Goal: Task Accomplishment & Management: Manage account settings

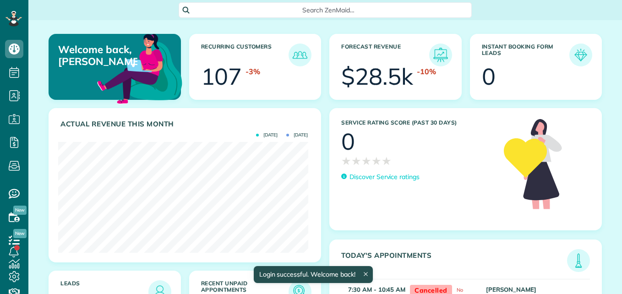
scroll to position [111, 249]
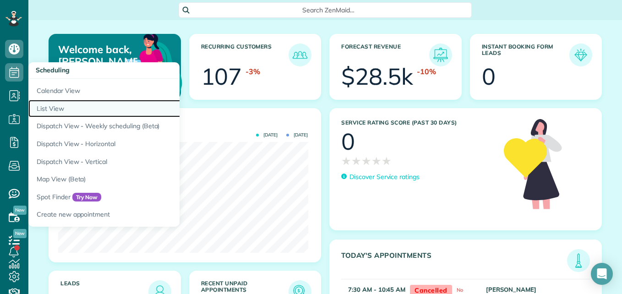
click at [62, 107] on link "List View" at bounding box center [142, 109] width 229 height 18
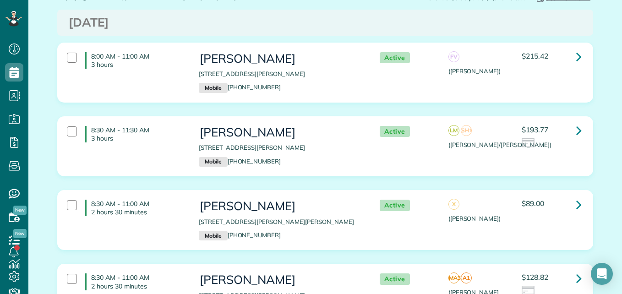
scroll to position [54, 0]
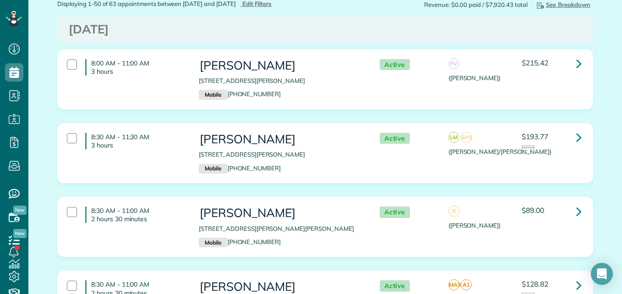
click at [75, 72] on div "8:00 AM - 11:00 AM 3 hours" at bounding box center [126, 67] width 132 height 26
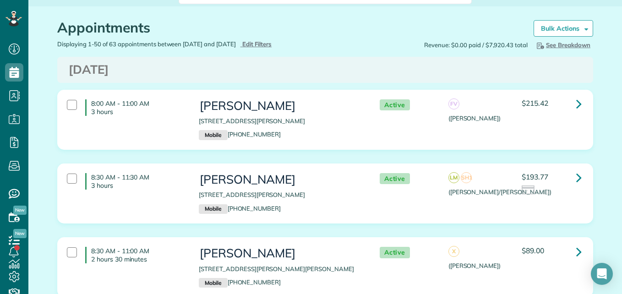
scroll to position [0, 0]
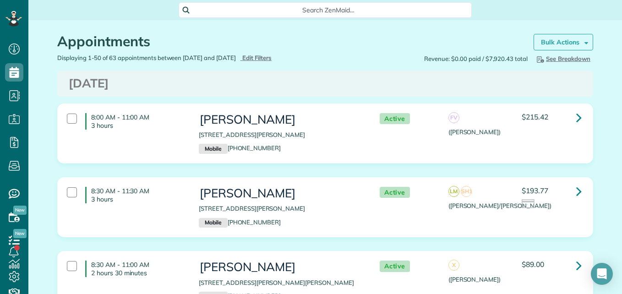
click at [570, 39] on strong "Bulk Actions" at bounding box center [560, 42] width 38 height 8
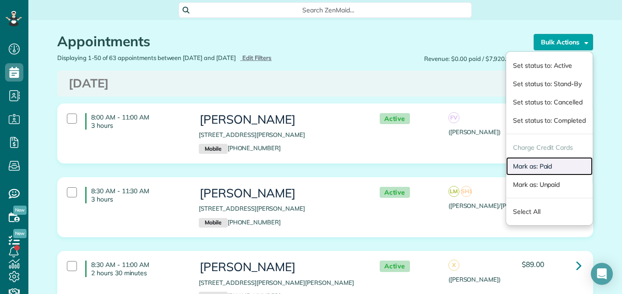
click at [521, 168] on link "Mark as: Paid" at bounding box center [549, 166] width 87 height 18
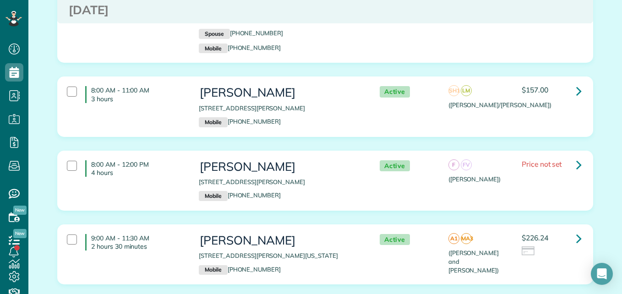
scroll to position [2508, 0]
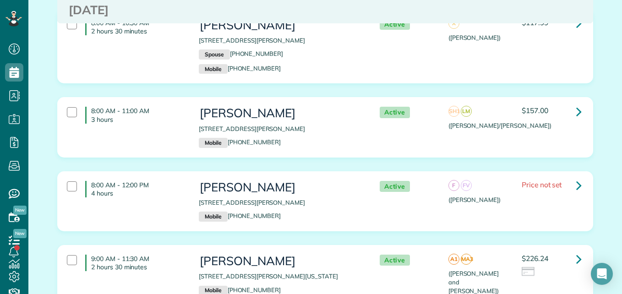
click at [76, 188] on div "8:00 AM - 12:00 PM 4 hours" at bounding box center [126, 189] width 132 height 26
click at [72, 187] on div at bounding box center [72, 186] width 10 height 10
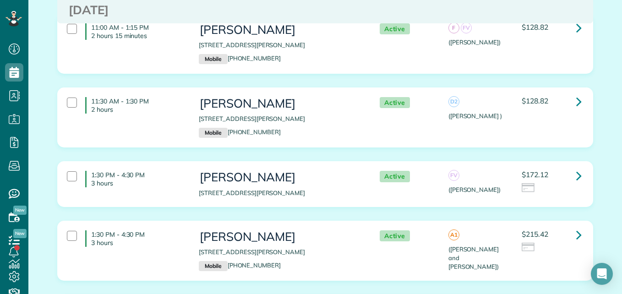
scroll to position [0, 0]
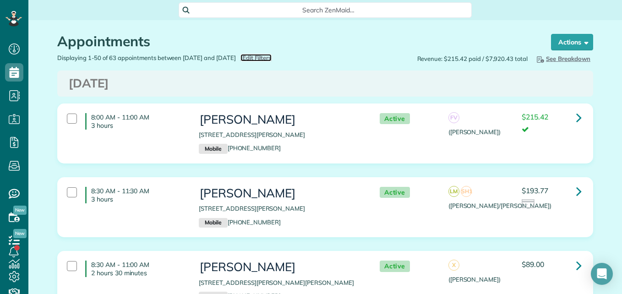
click at [272, 58] on span "Edit Filters" at bounding box center [257, 57] width 30 height 7
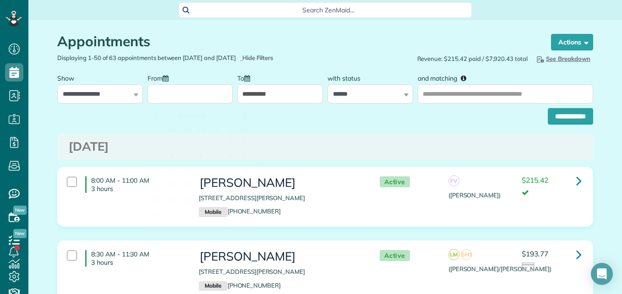
click at [203, 99] on input "From" at bounding box center [190, 93] width 86 height 19
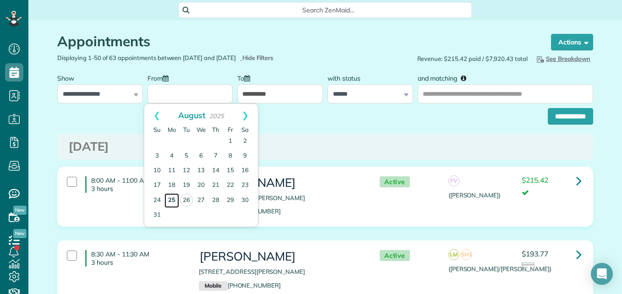
click at [170, 197] on link "25" at bounding box center [171, 200] width 15 height 15
type input "**********"
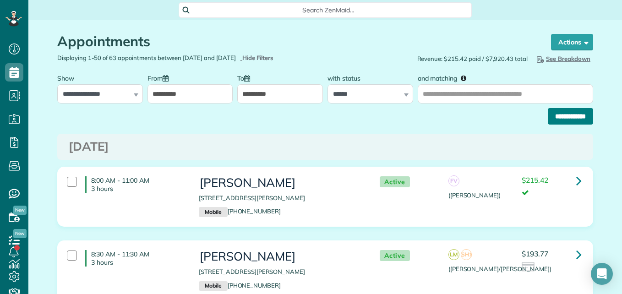
click at [573, 117] on input "**********" at bounding box center [570, 116] width 45 height 16
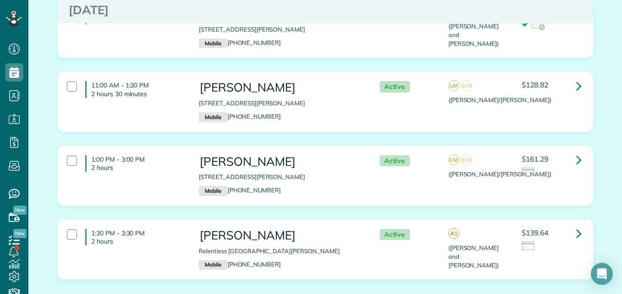
scroll to position [282, 0]
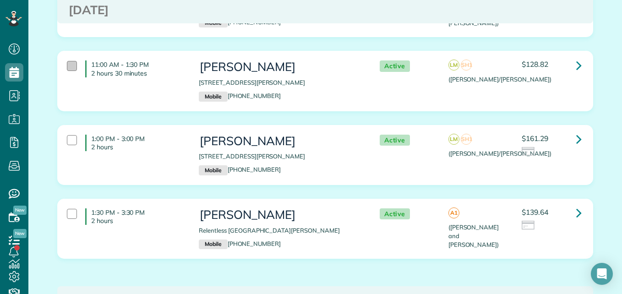
click at [67, 61] on div at bounding box center [72, 66] width 10 height 10
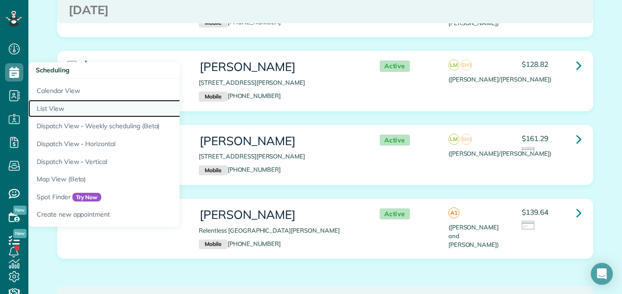
click at [41, 108] on link "List View" at bounding box center [142, 109] width 229 height 18
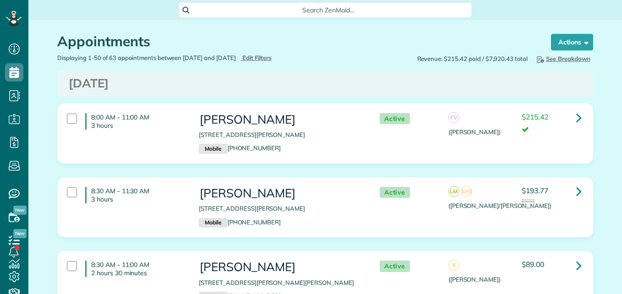
scroll to position [4, 4]
click at [13, 16] on icon at bounding box center [14, 17] width 2 height 2
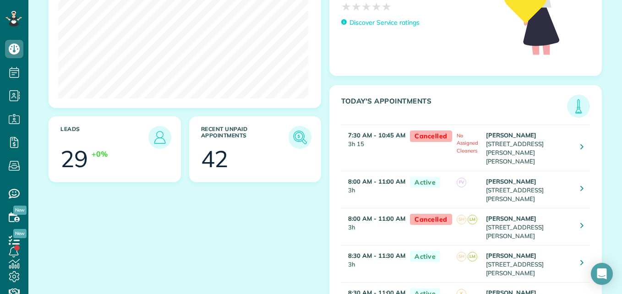
scroll to position [167, 0]
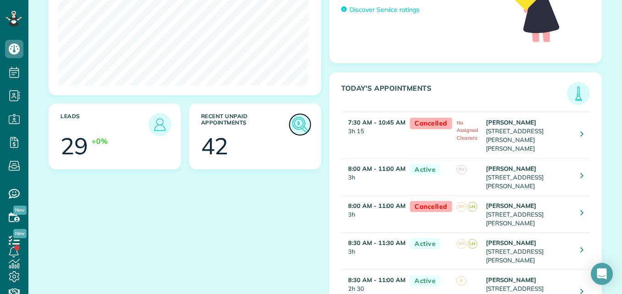
click at [298, 123] on img at bounding box center [299, 124] width 21 height 21
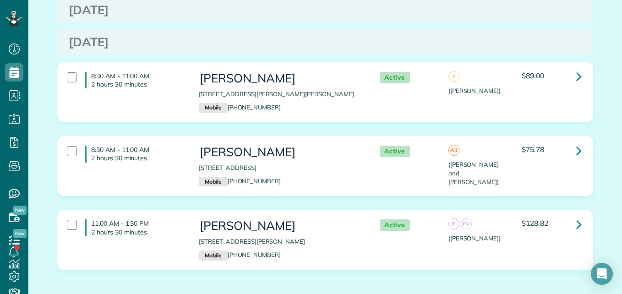
scroll to position [2326, 0]
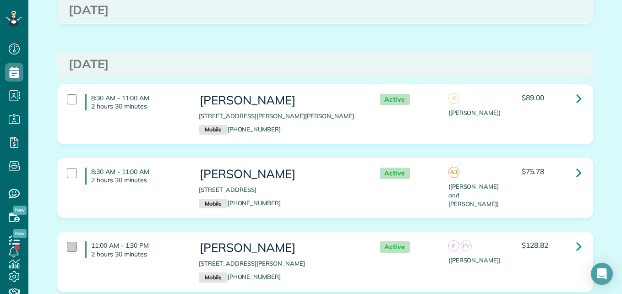
click at [67, 242] on div at bounding box center [72, 247] width 10 height 10
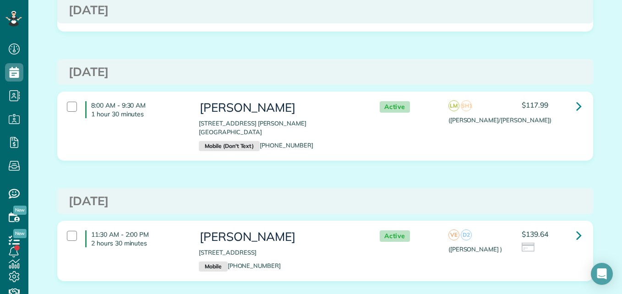
scroll to position [0, 0]
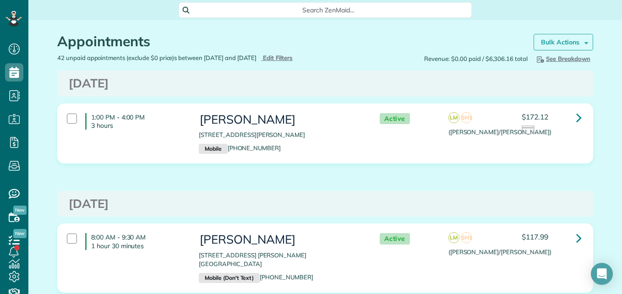
click at [556, 37] on link "Bulk Actions" at bounding box center [563, 42] width 60 height 16
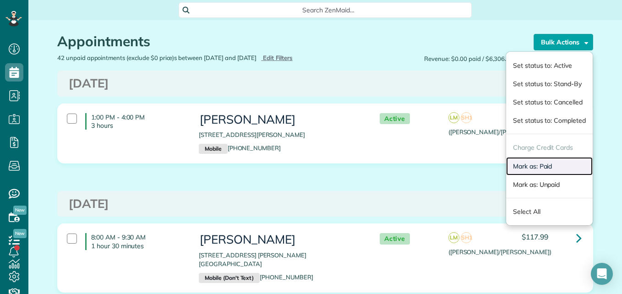
click at [526, 166] on link "Mark as: Paid" at bounding box center [549, 166] width 87 height 18
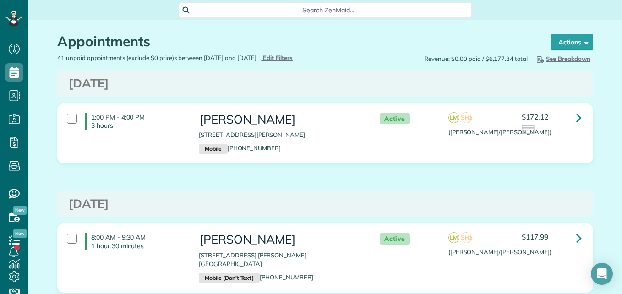
scroll to position [4, 4]
